Goal: Information Seeking & Learning: Compare options

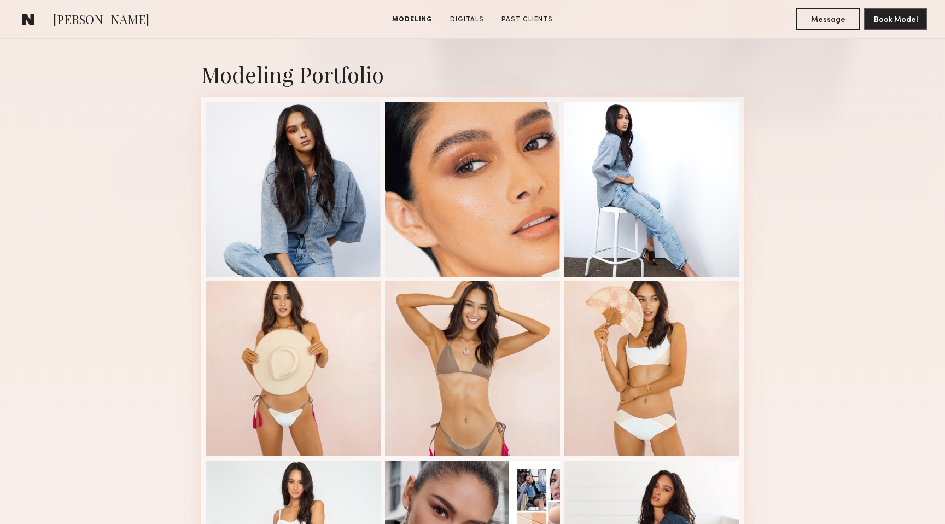
scroll to position [225, 0]
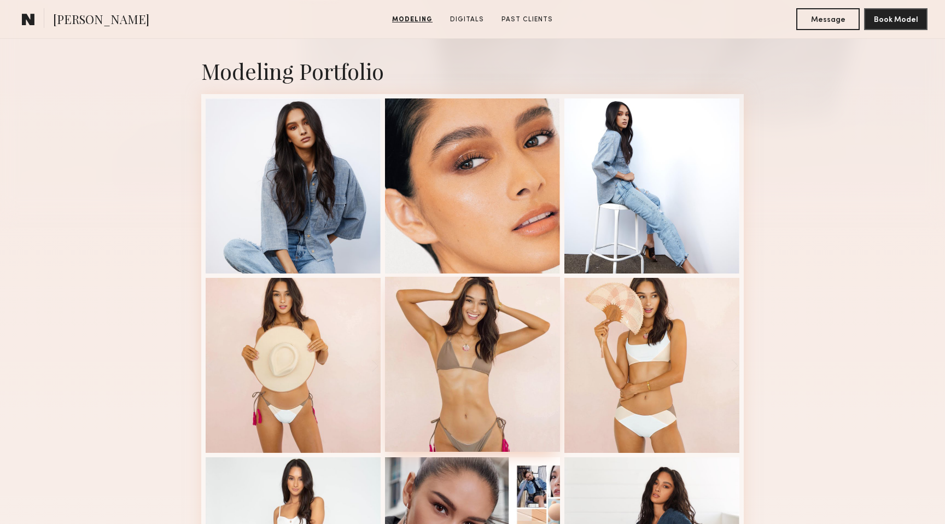
click at [437, 363] on div at bounding box center [472, 364] width 175 height 175
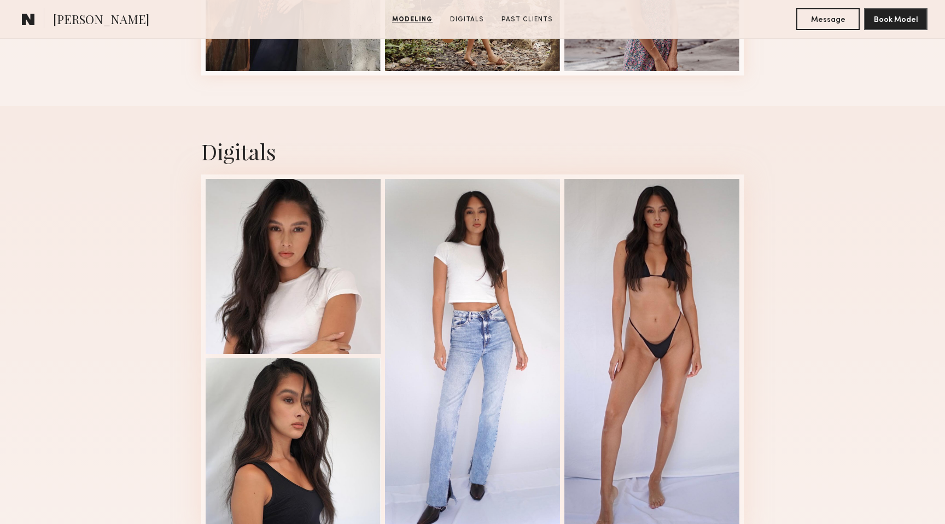
scroll to position [1687, 0]
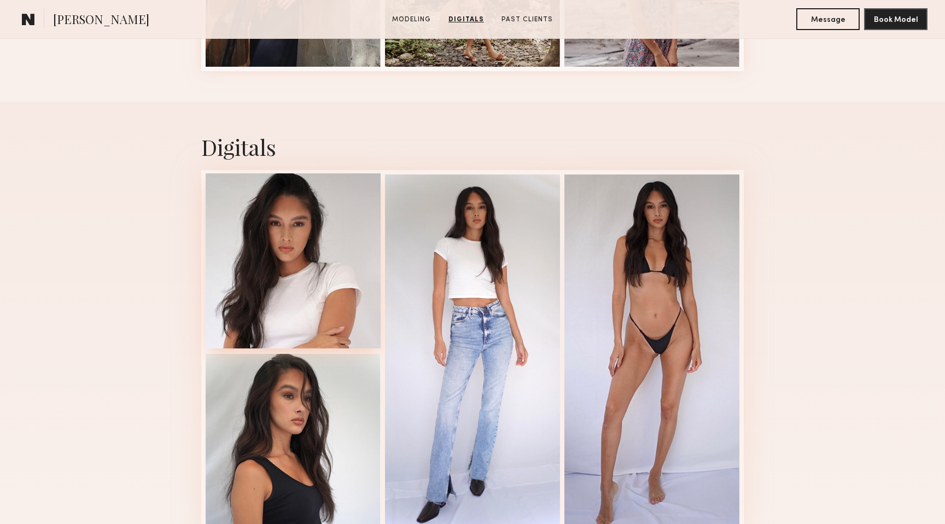
click at [335, 297] on div at bounding box center [293, 260] width 175 height 175
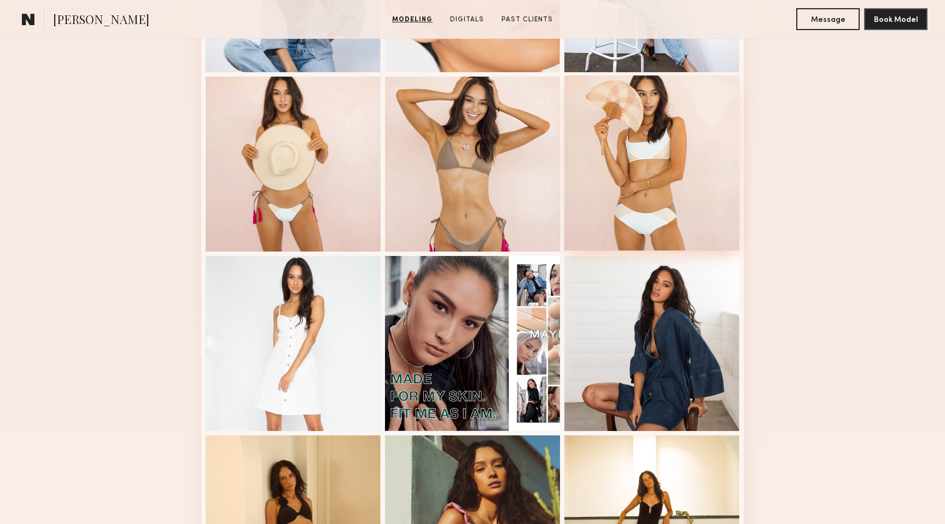
scroll to position [422, 0]
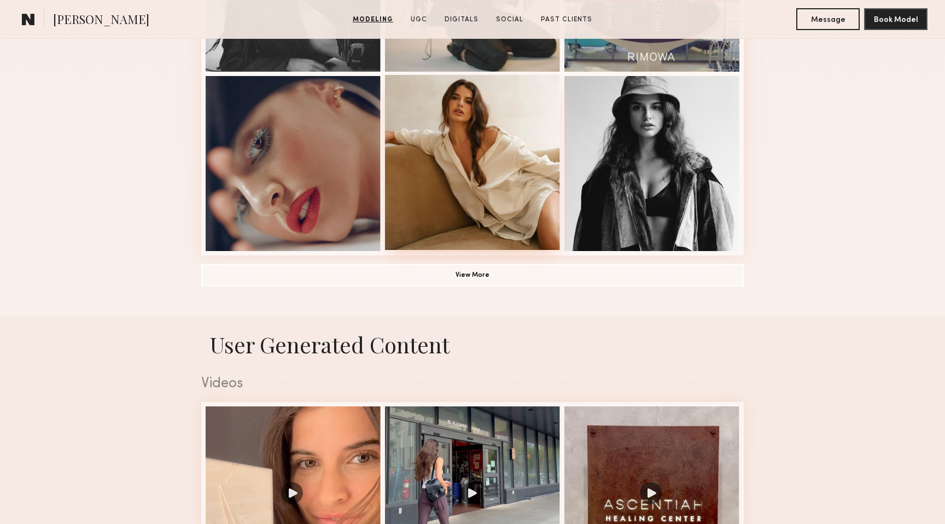
scroll to position [789, 0]
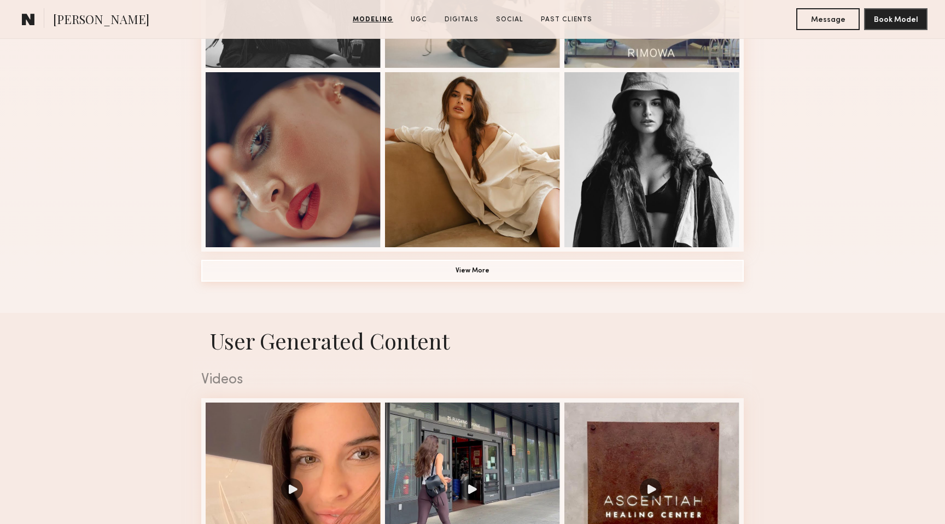
click at [484, 265] on button "View More" at bounding box center [472, 271] width 542 height 22
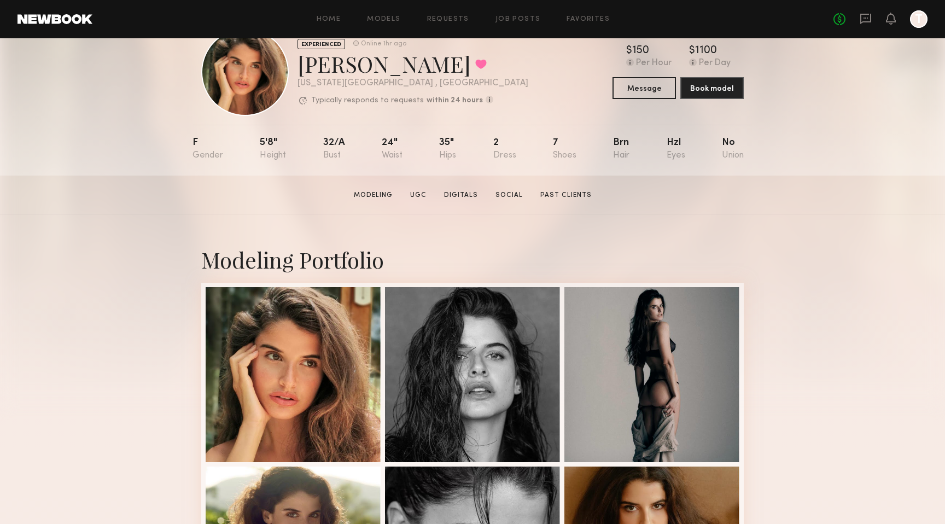
scroll to position [37, 0]
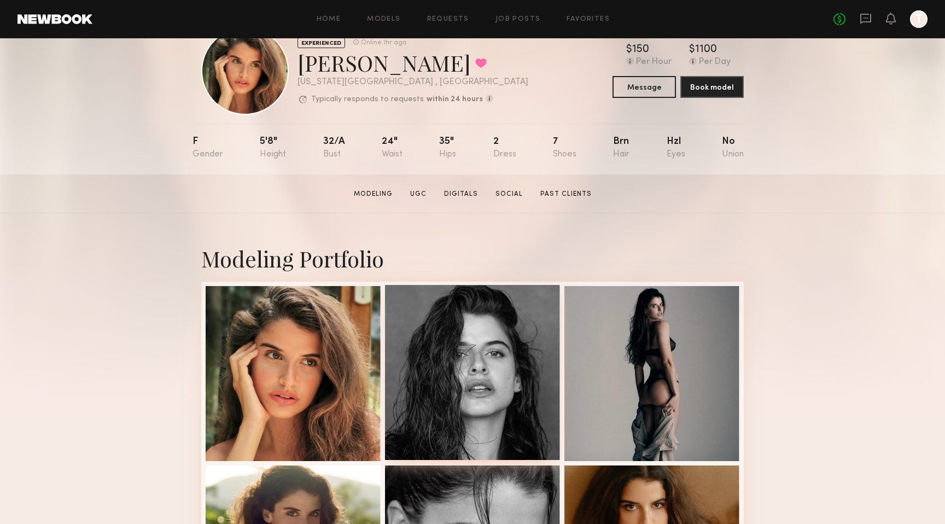
click at [493, 367] on div at bounding box center [472, 372] width 175 height 175
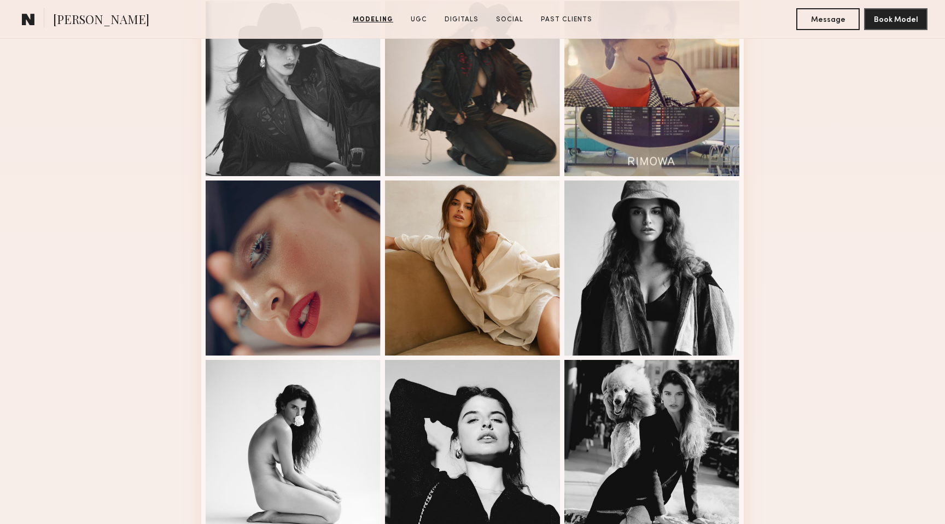
scroll to position [683, 0]
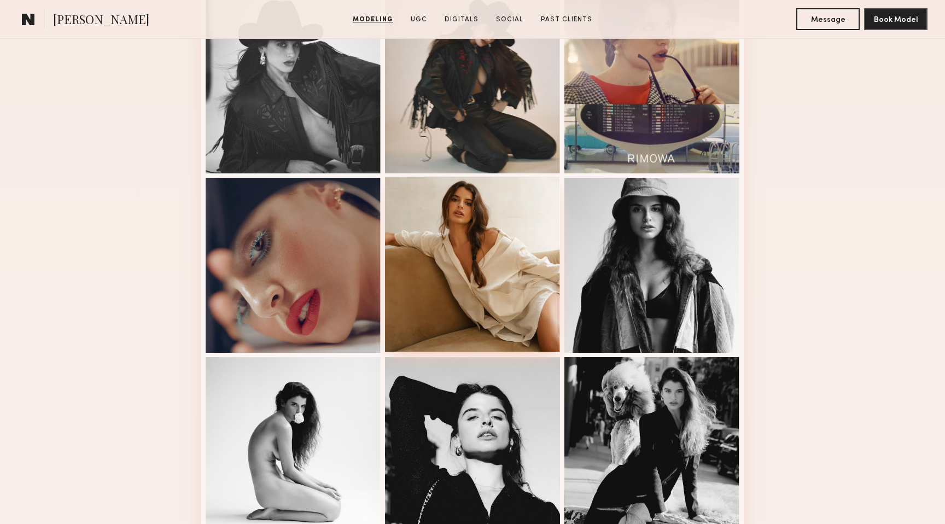
click at [481, 286] on div at bounding box center [472, 264] width 175 height 175
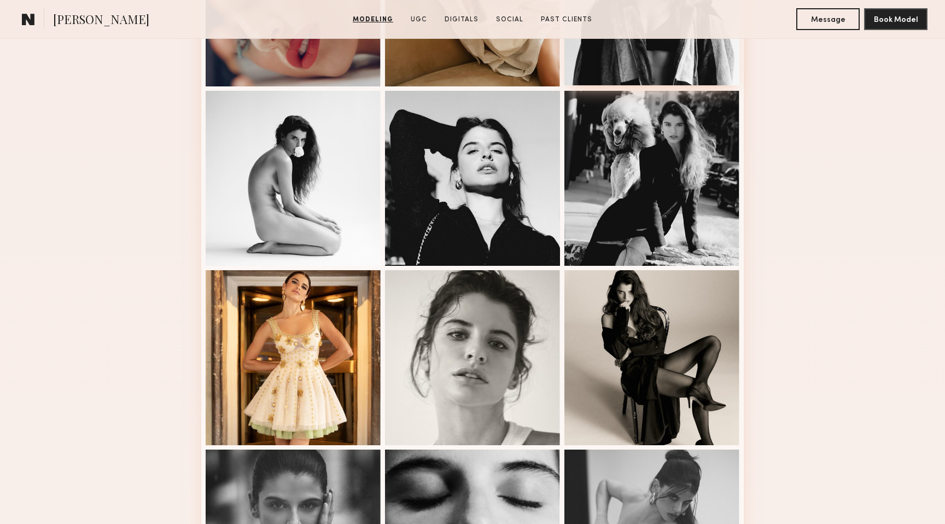
scroll to position [956, 0]
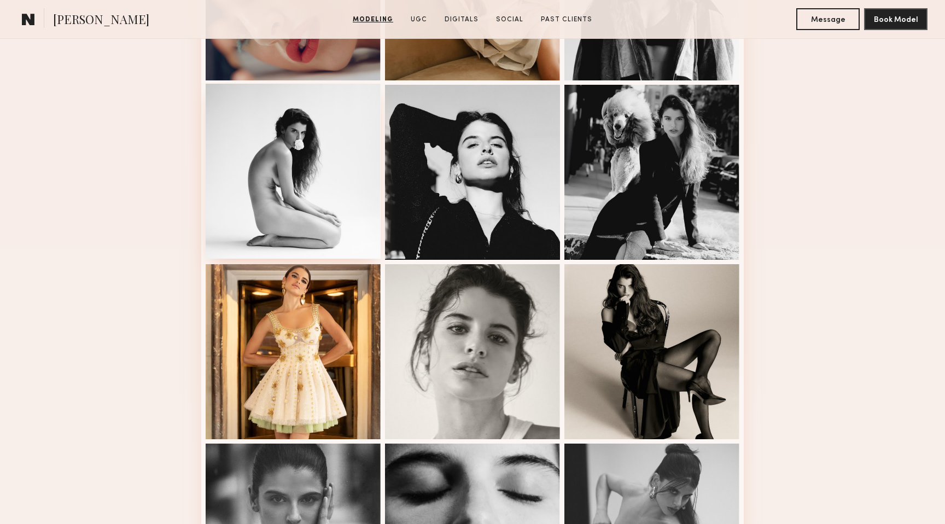
click at [252, 148] on div at bounding box center [293, 171] width 175 height 175
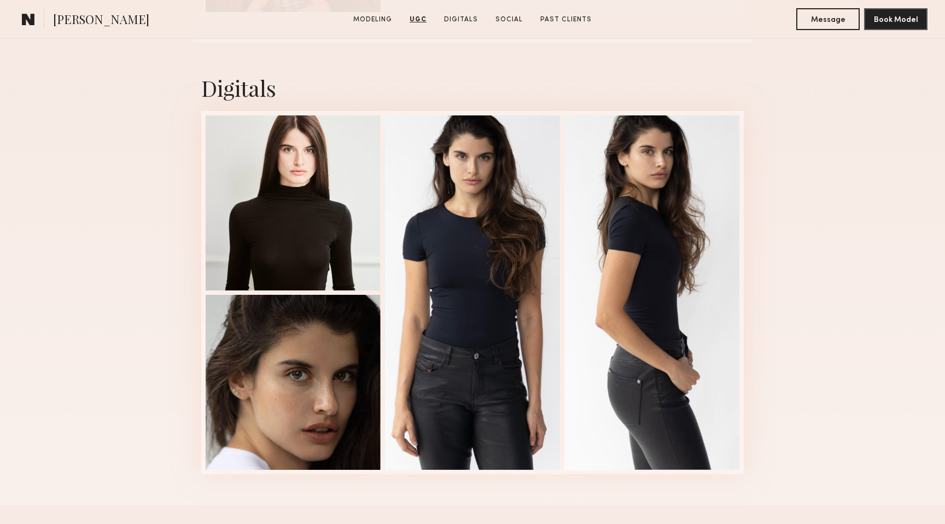
scroll to position [2465, 0]
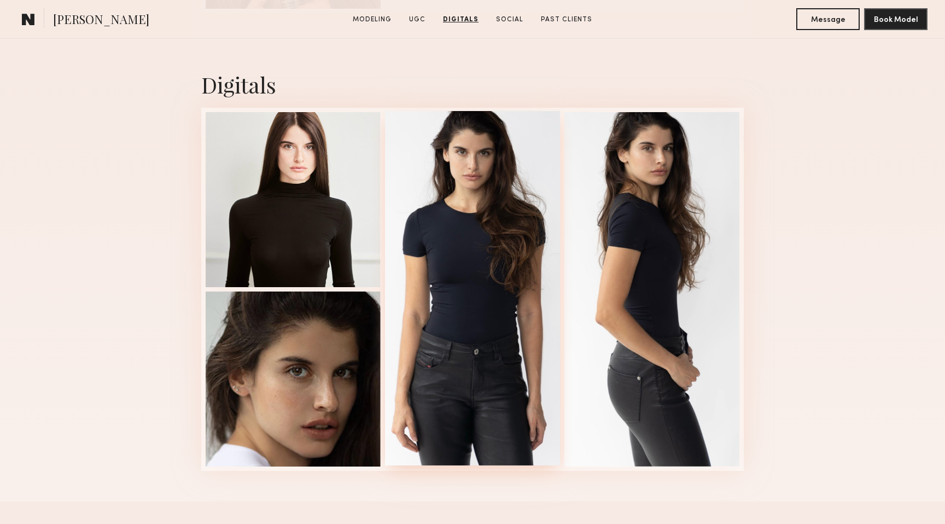
click at [450, 293] on div at bounding box center [472, 288] width 175 height 354
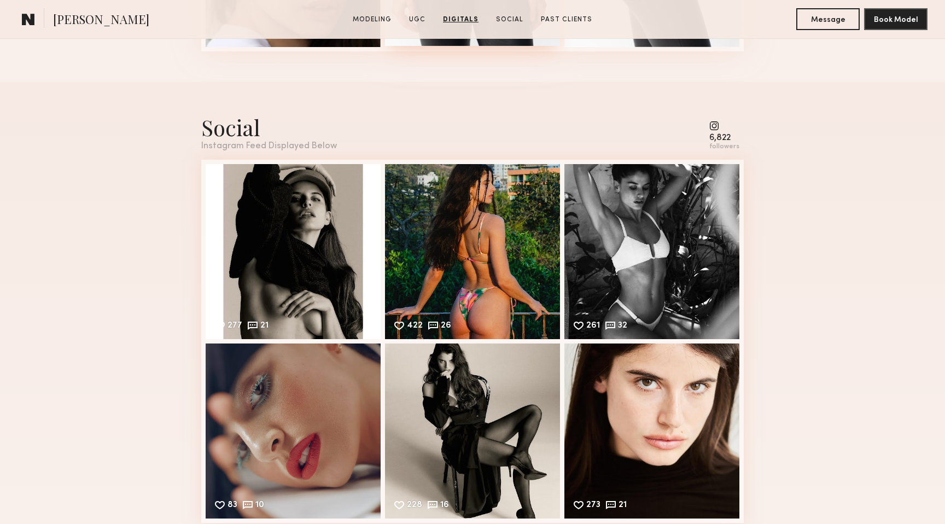
scroll to position [2892, 0]
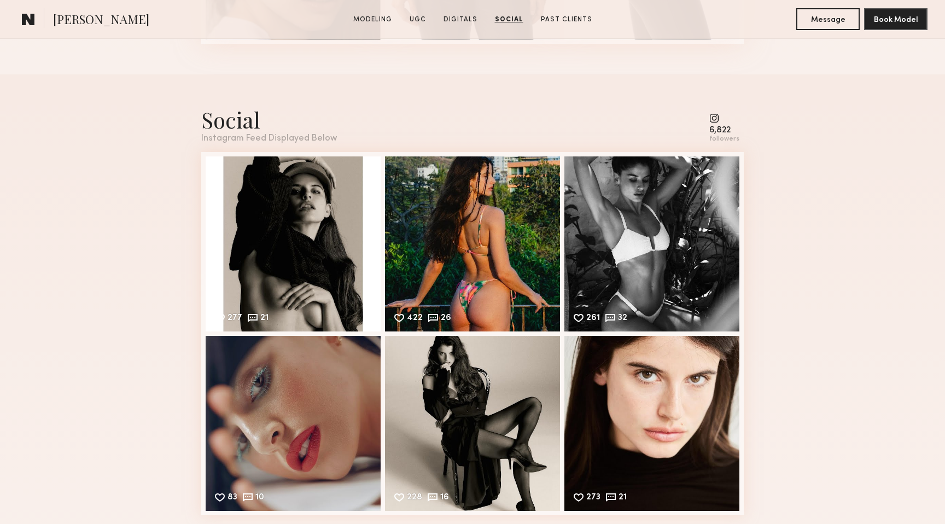
click at [229, 126] on div "Social" at bounding box center [269, 119] width 136 height 29
click at [278, 249] on div "277 21 Likes & comments displayed to show model’s engagement" at bounding box center [293, 242] width 175 height 175
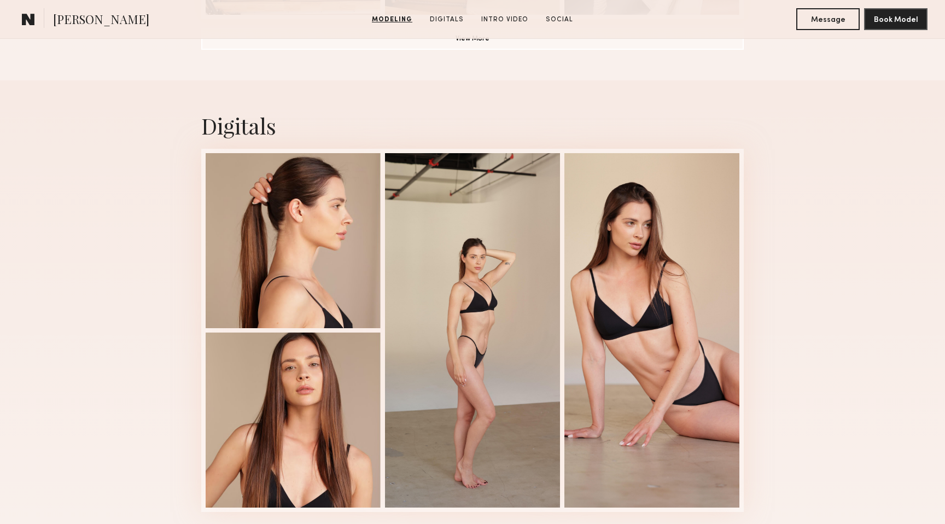
scroll to position [1022, 0]
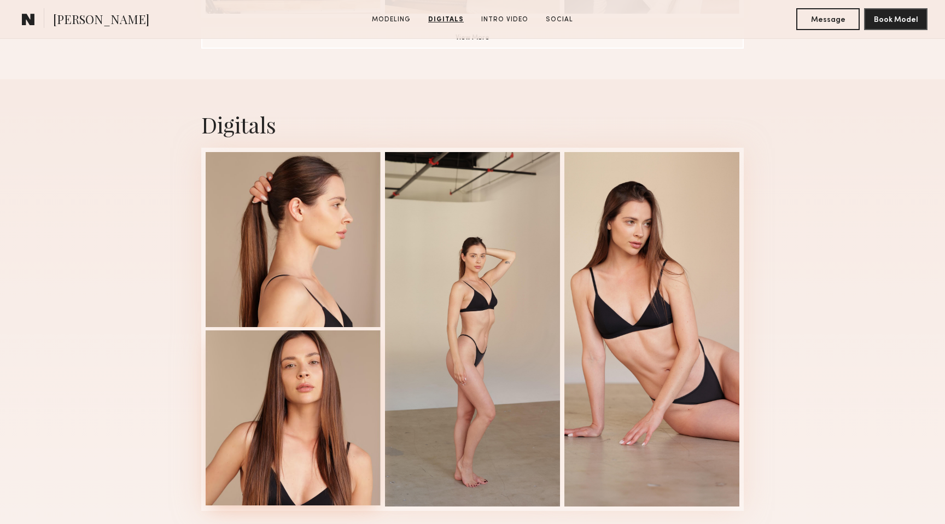
click at [302, 441] on div at bounding box center [293, 417] width 175 height 175
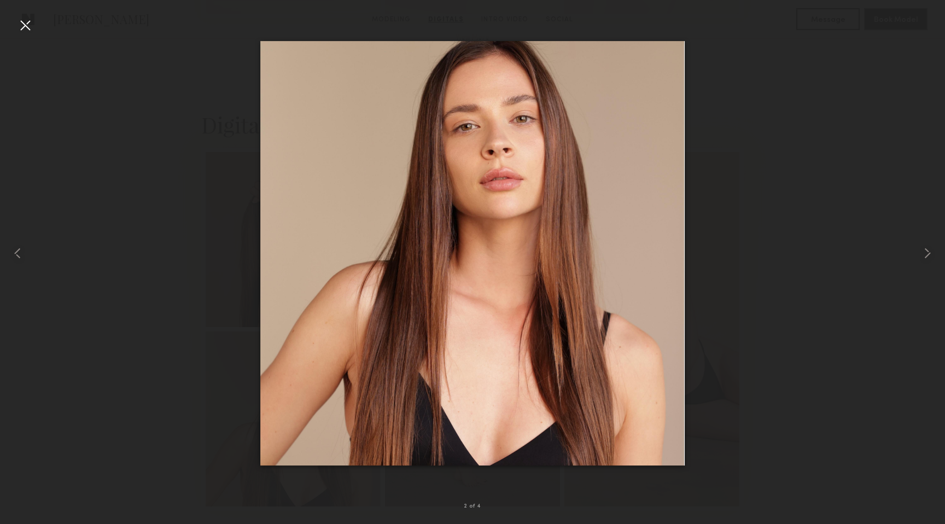
click at [30, 28] on div at bounding box center [24, 24] width 17 height 17
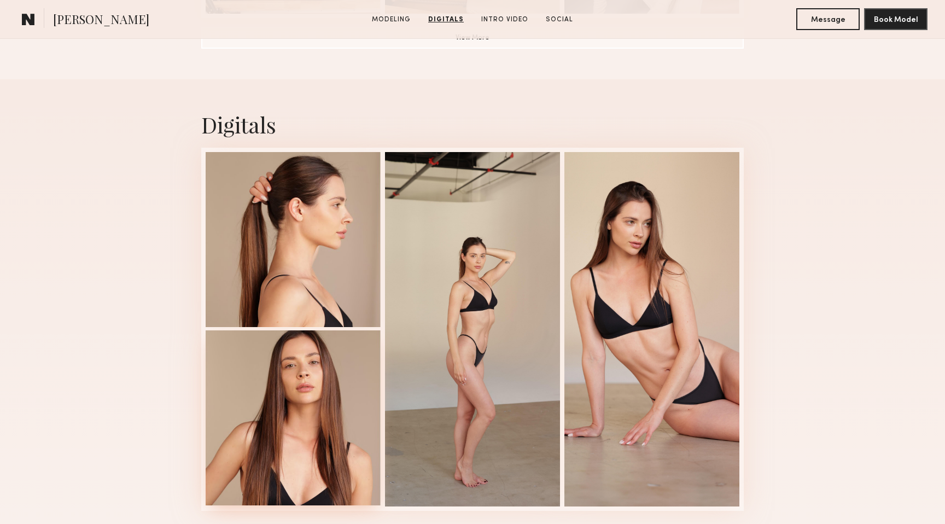
click at [307, 382] on div at bounding box center [293, 417] width 175 height 175
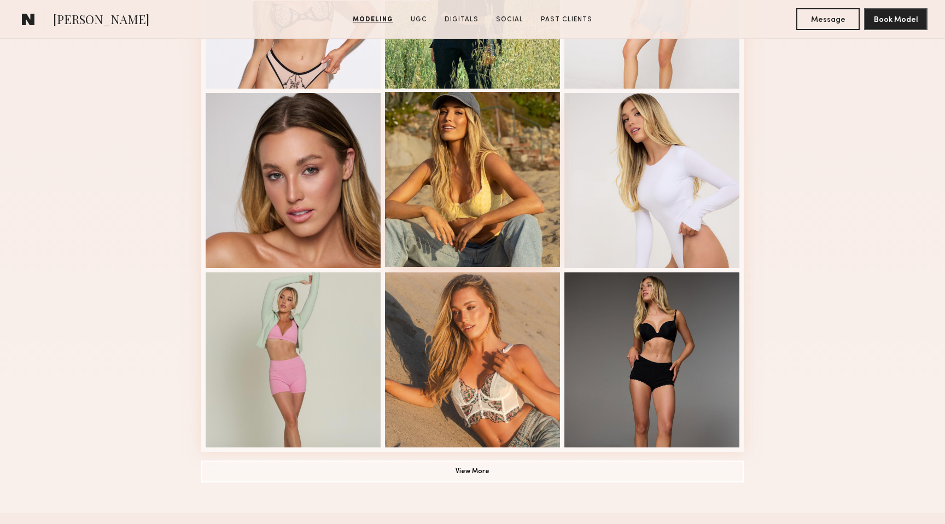
scroll to position [590, 0]
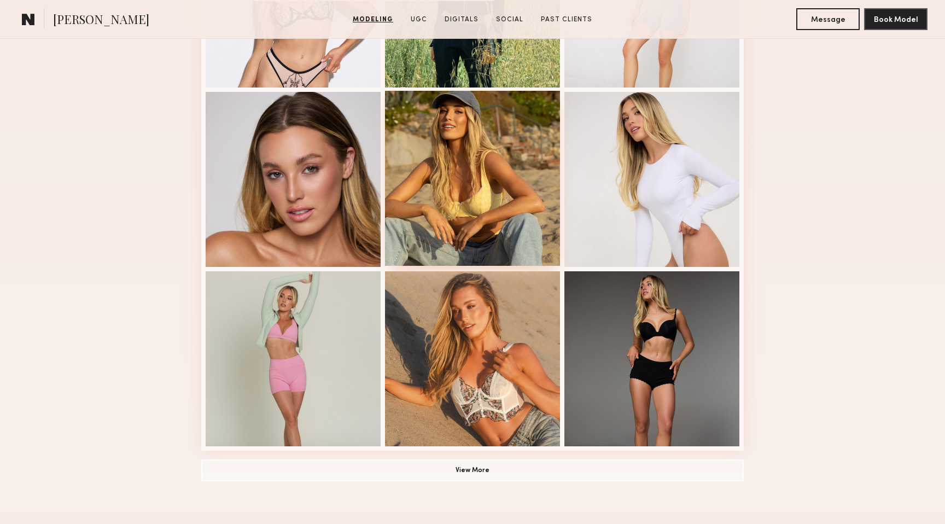
click at [463, 196] on div at bounding box center [472, 178] width 175 height 175
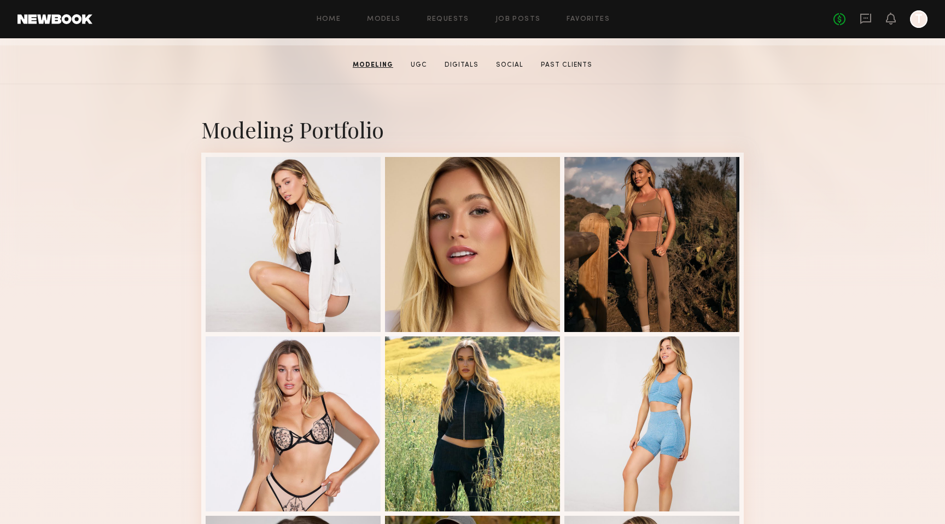
scroll to position [167, 0]
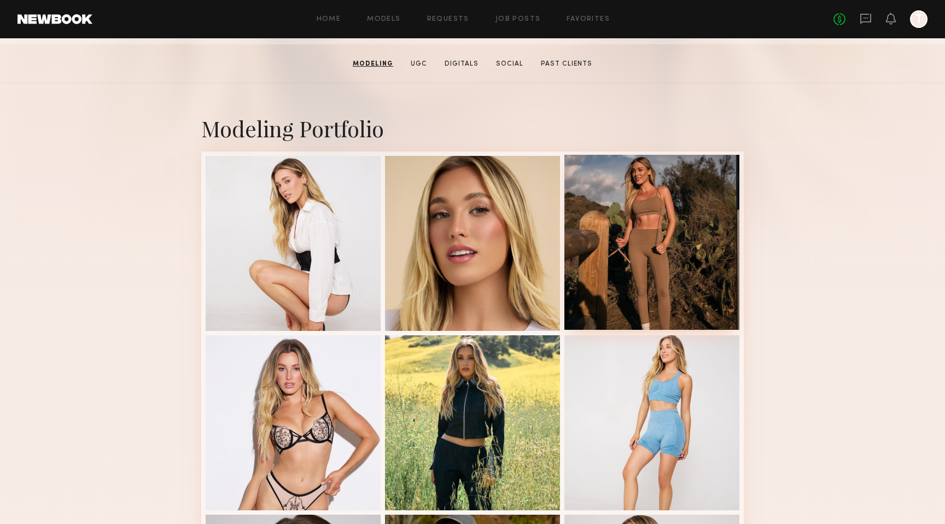
click at [677, 254] on div at bounding box center [651, 242] width 175 height 175
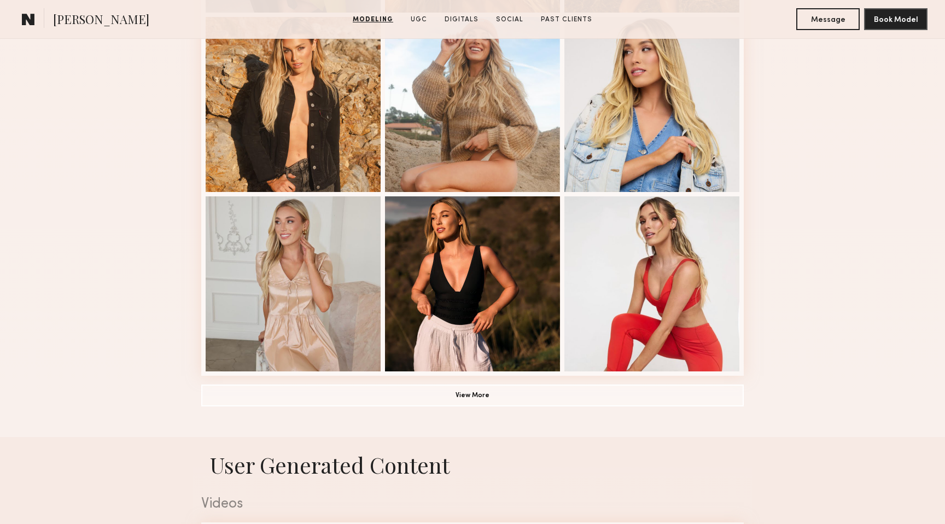
scroll to position [1388, 0]
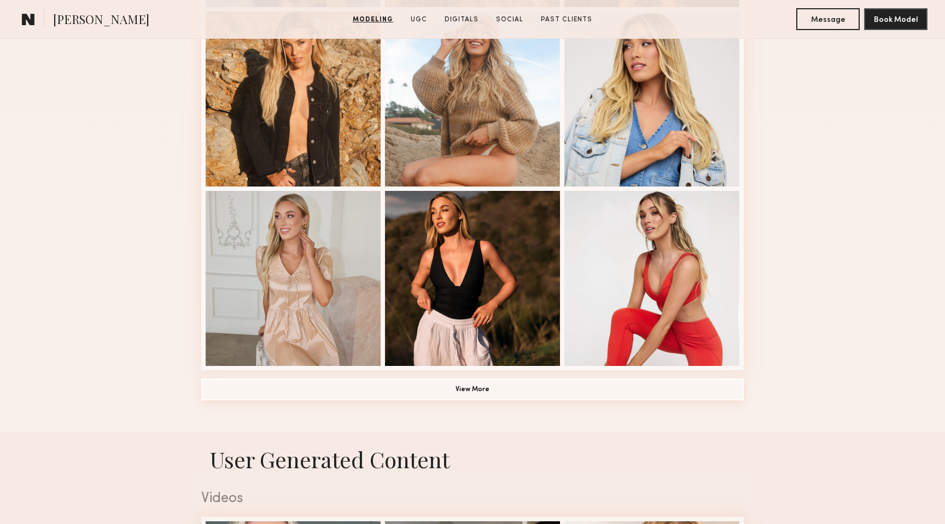
click at [487, 393] on button "View More" at bounding box center [472, 389] width 542 height 22
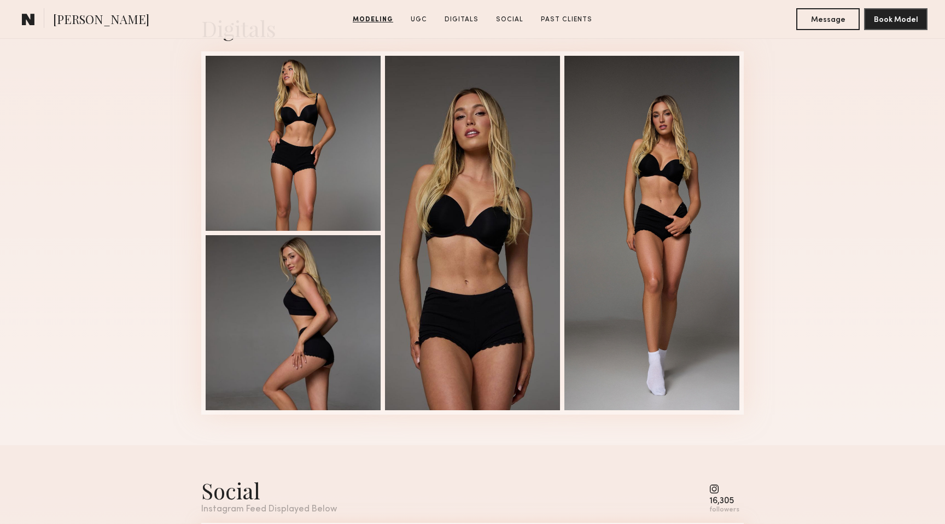
scroll to position [3050, 0]
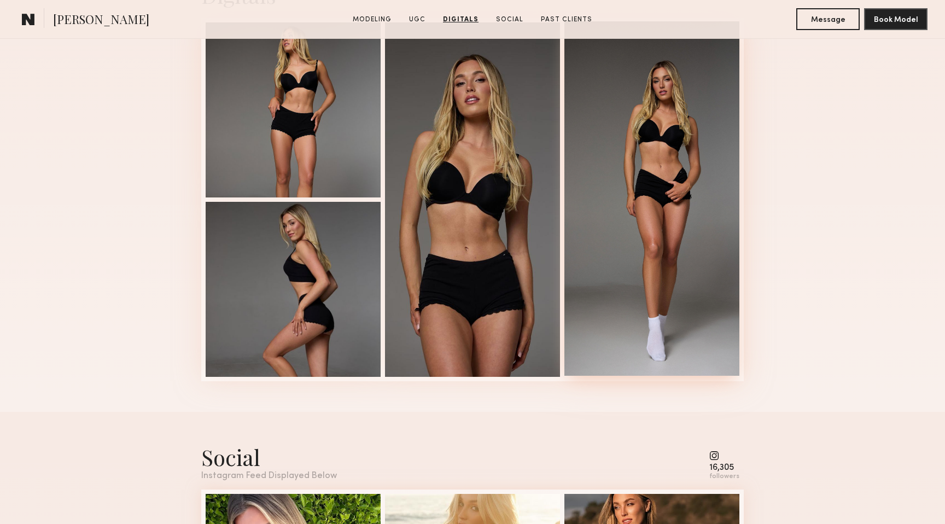
click at [639, 227] on div at bounding box center [651, 198] width 175 height 354
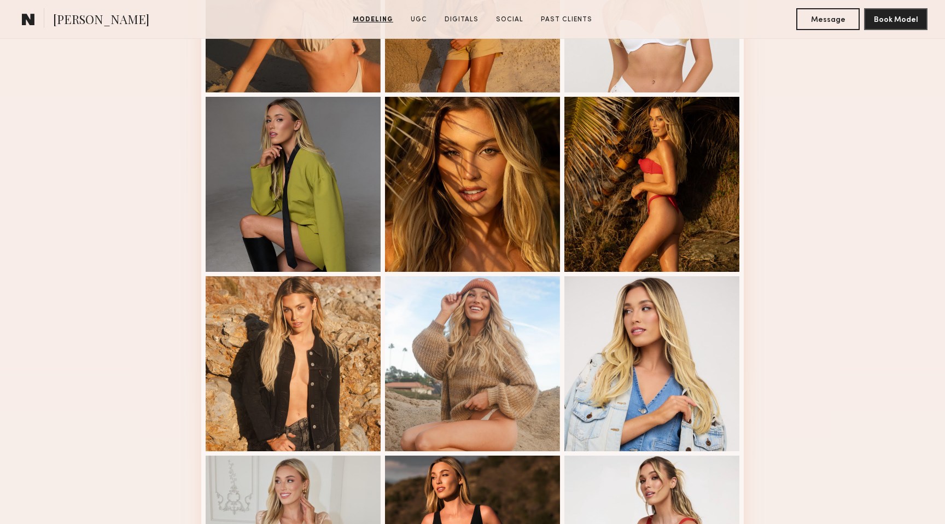
scroll to position [1153, 0]
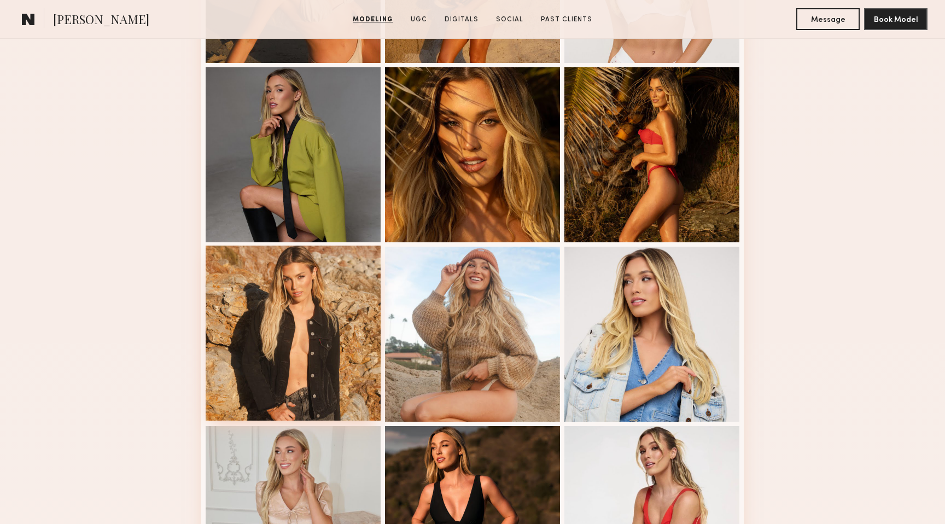
click at [302, 350] on div at bounding box center [293, 332] width 175 height 175
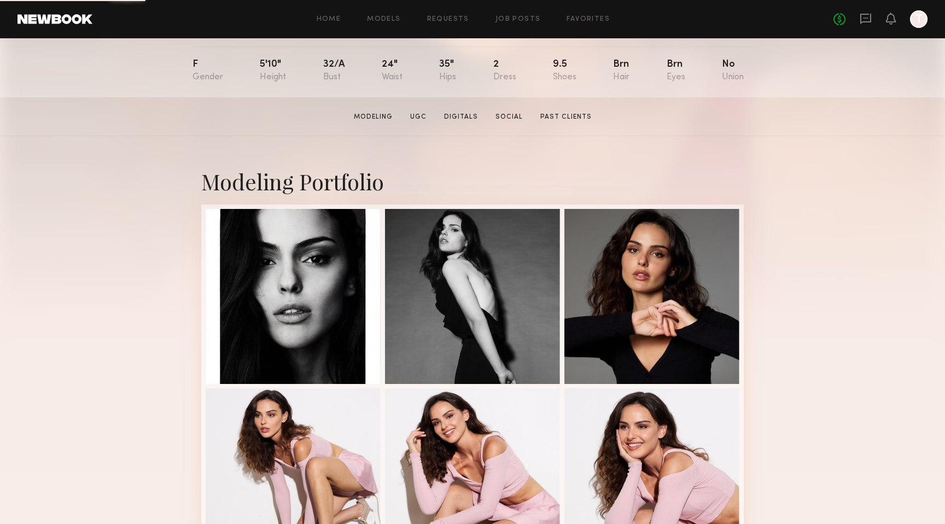
scroll to position [167, 0]
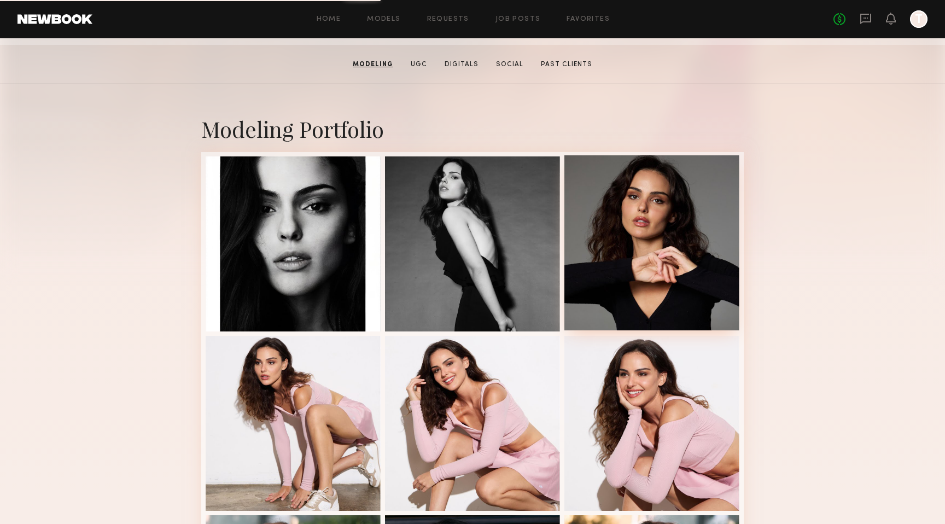
click at [622, 227] on div at bounding box center [651, 242] width 175 height 175
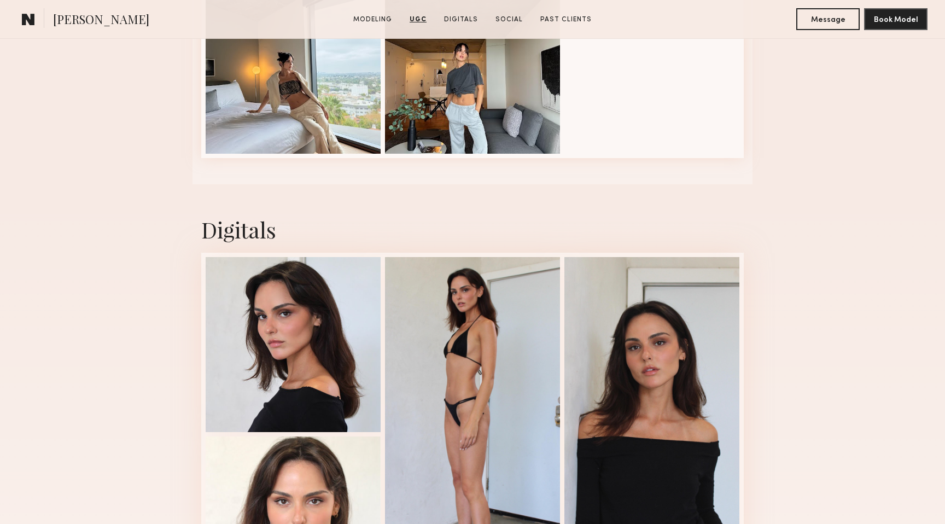
scroll to position [2396, 0]
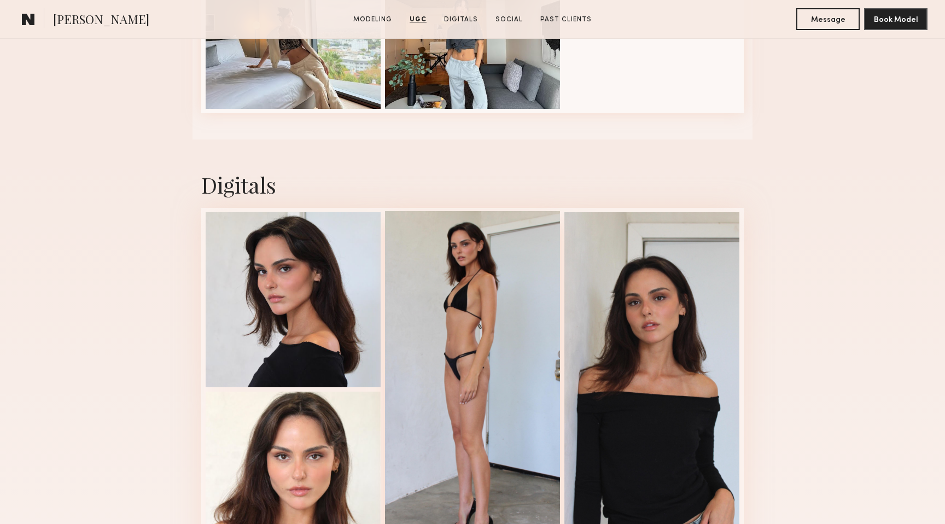
click at [507, 276] on div at bounding box center [472, 388] width 175 height 354
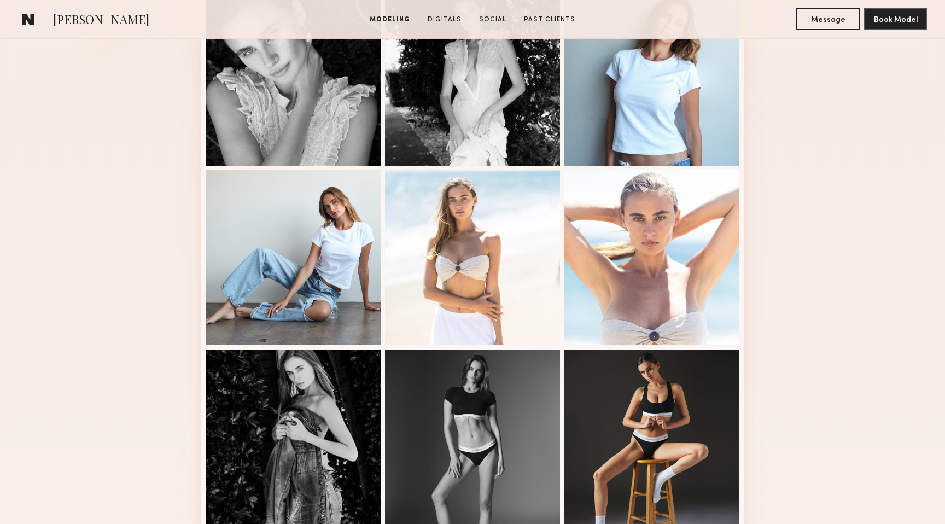
scroll to position [338, 0]
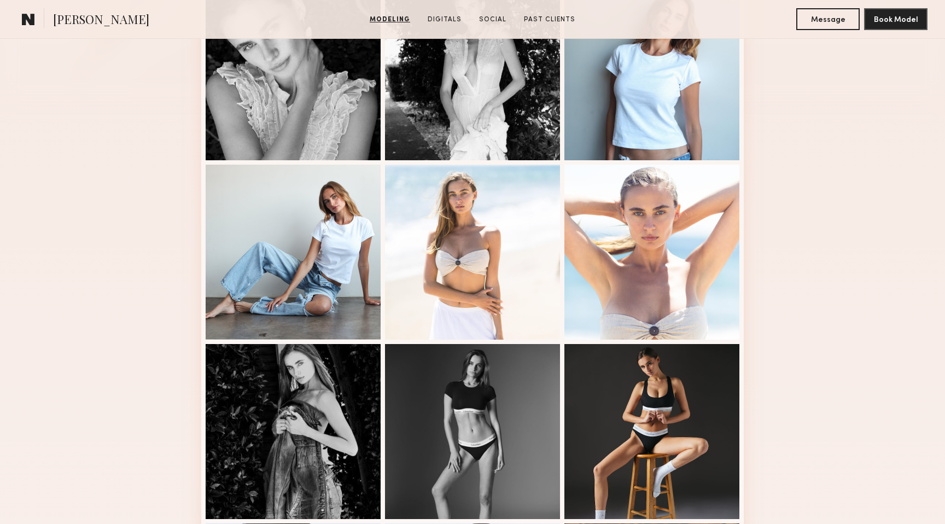
click at [476, 212] on div at bounding box center [472, 252] width 175 height 175
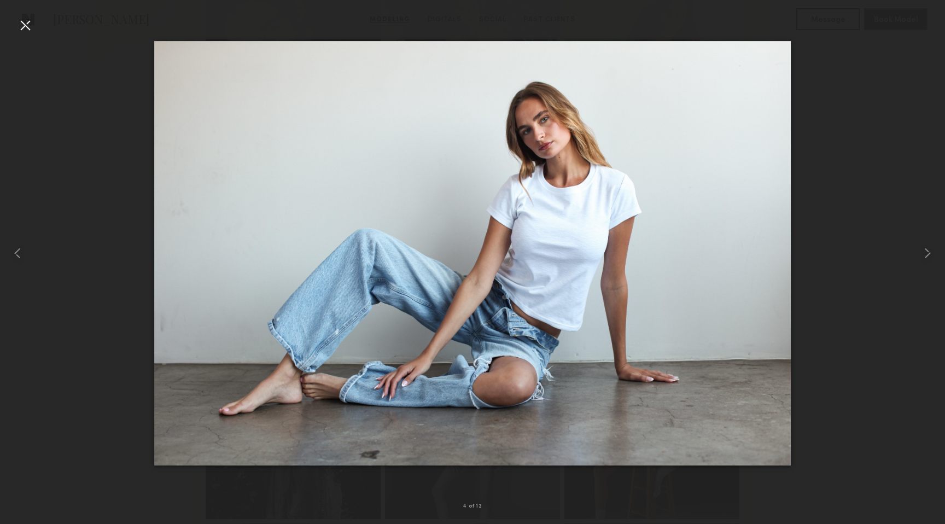
click at [62, 248] on div at bounding box center [472, 252] width 945 height 471
click at [32, 24] on div at bounding box center [24, 24] width 17 height 17
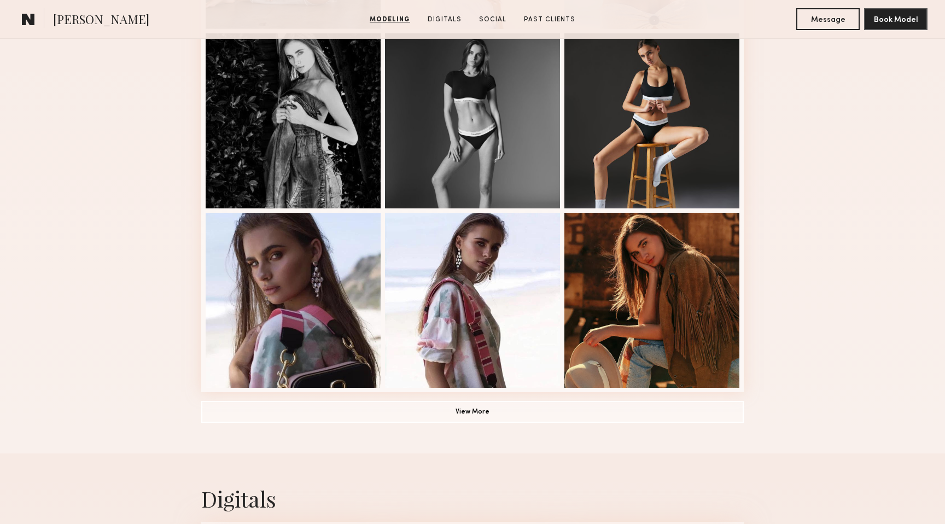
scroll to position [656, 0]
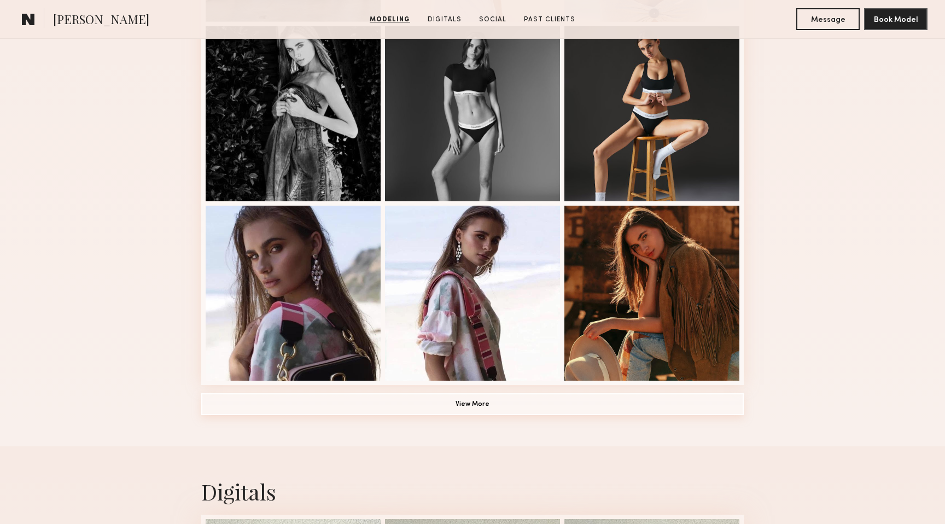
click at [432, 403] on button "View More" at bounding box center [472, 404] width 542 height 22
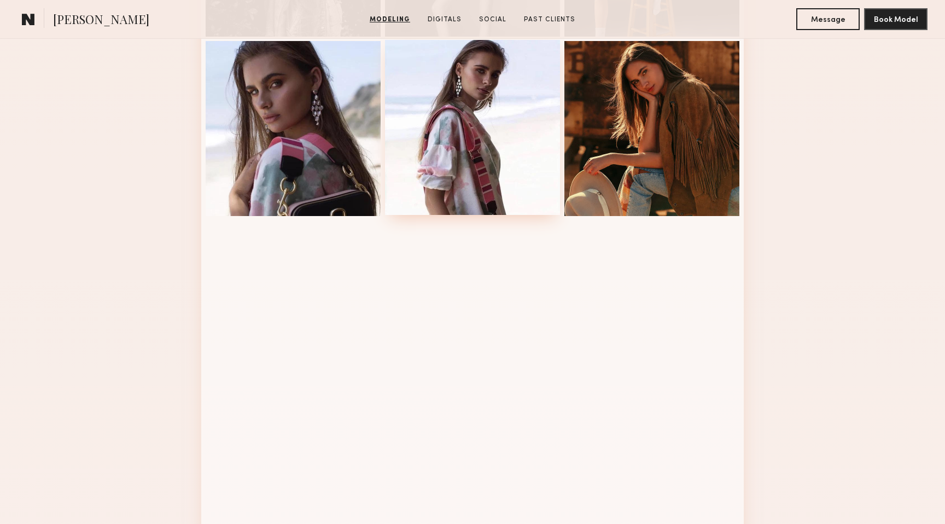
scroll to position [824, 0]
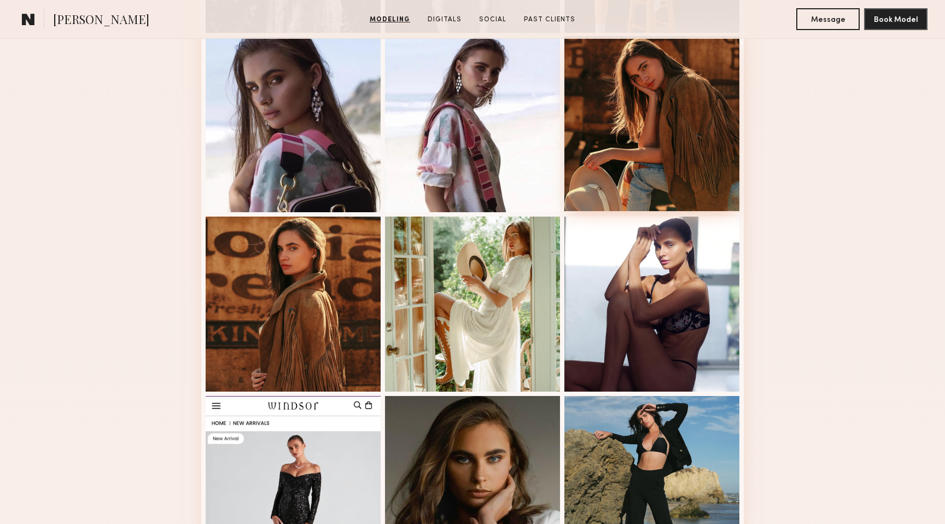
click at [613, 136] on div at bounding box center [651, 123] width 175 height 175
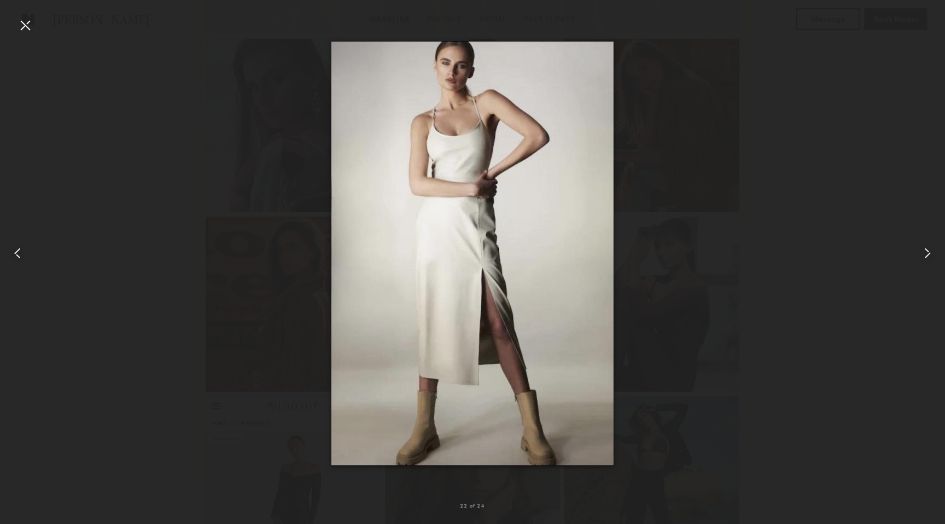
click at [731, 190] on div at bounding box center [472, 252] width 945 height 471
click at [28, 20] on div at bounding box center [24, 24] width 17 height 17
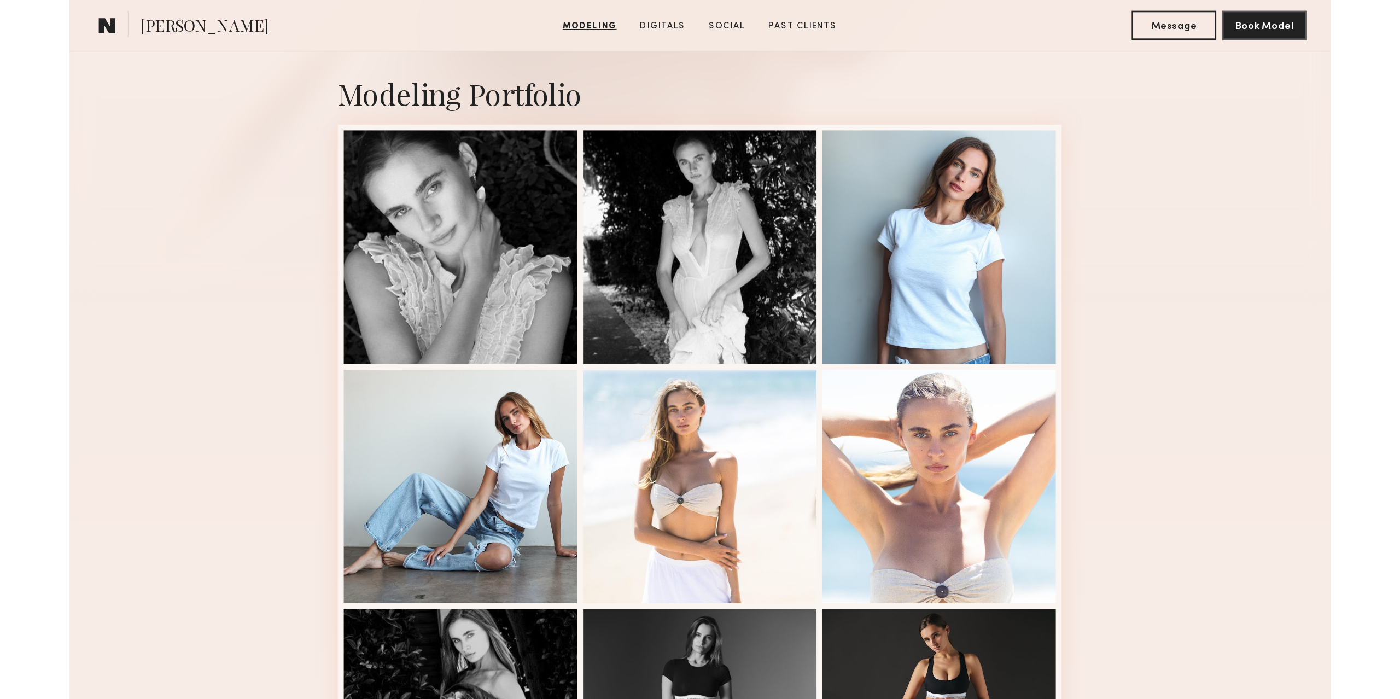
scroll to position [223, 0]
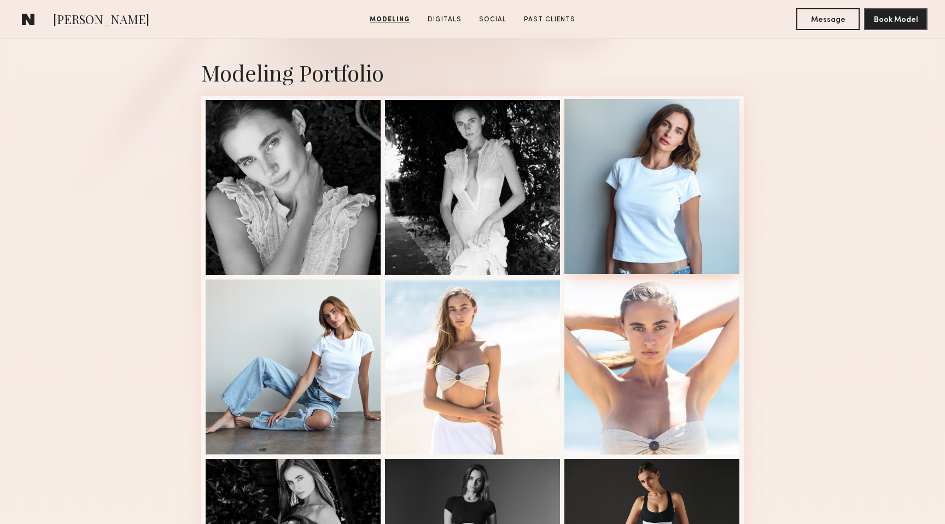
click at [640, 162] on div at bounding box center [651, 186] width 175 height 175
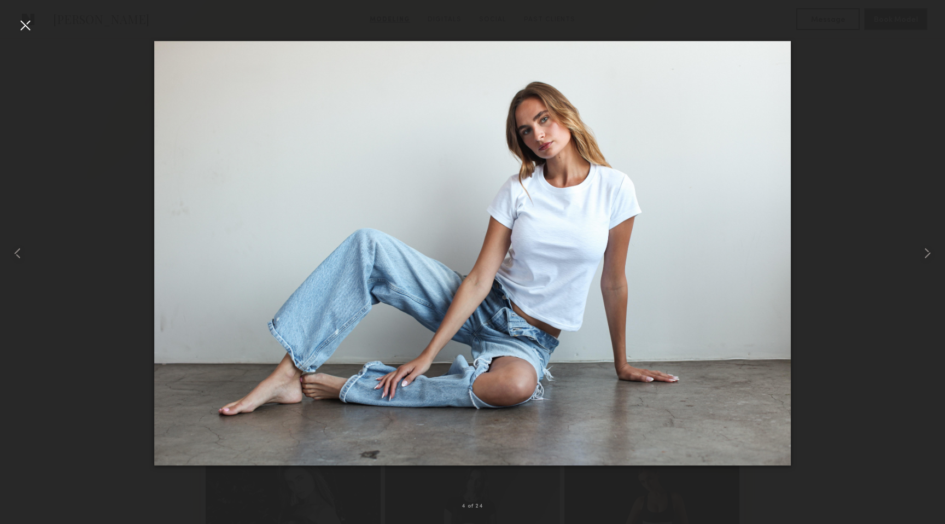
click at [30, 27] on div at bounding box center [24, 24] width 17 height 17
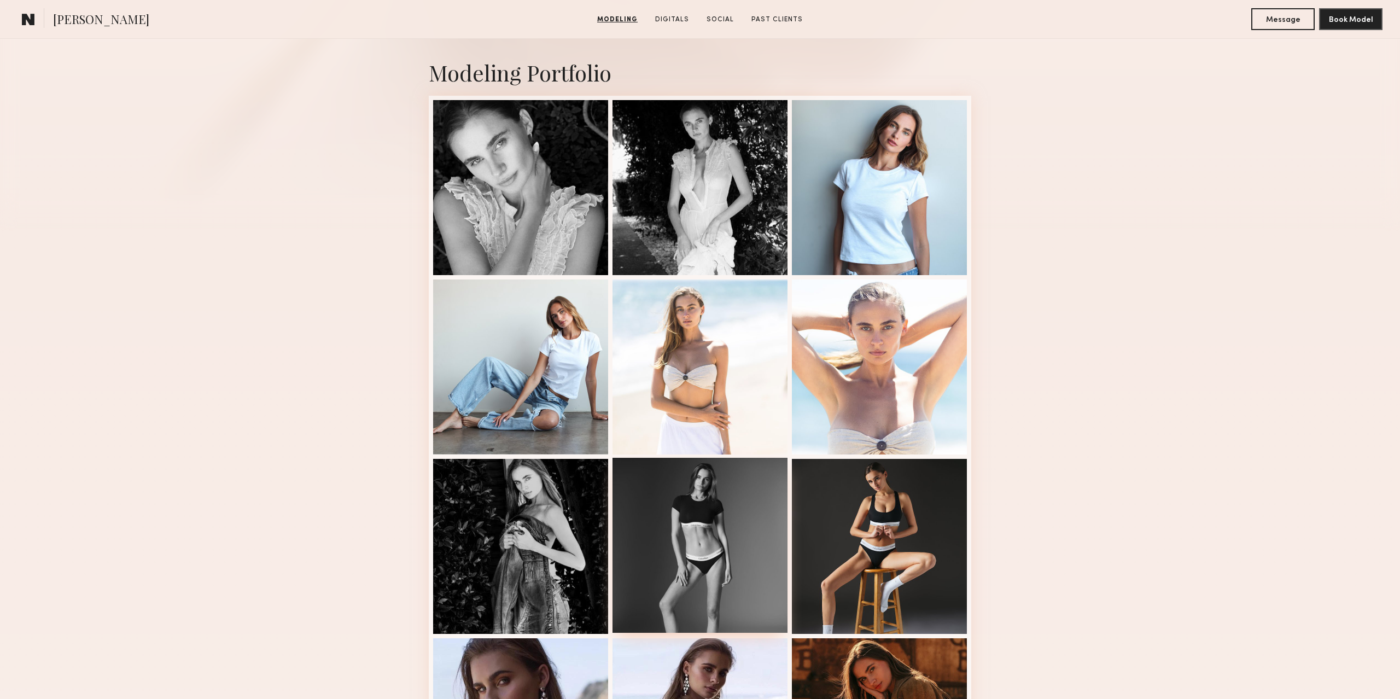
click at [698, 523] on div at bounding box center [699, 545] width 175 height 175
